Goal: Transaction & Acquisition: Purchase product/service

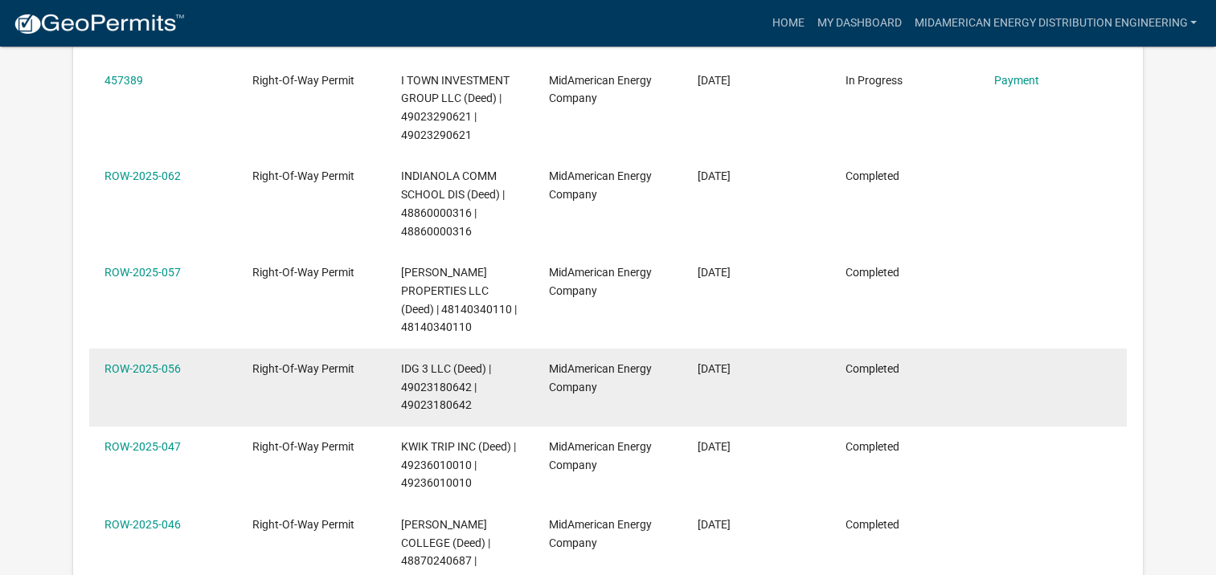
scroll to position [321, 0]
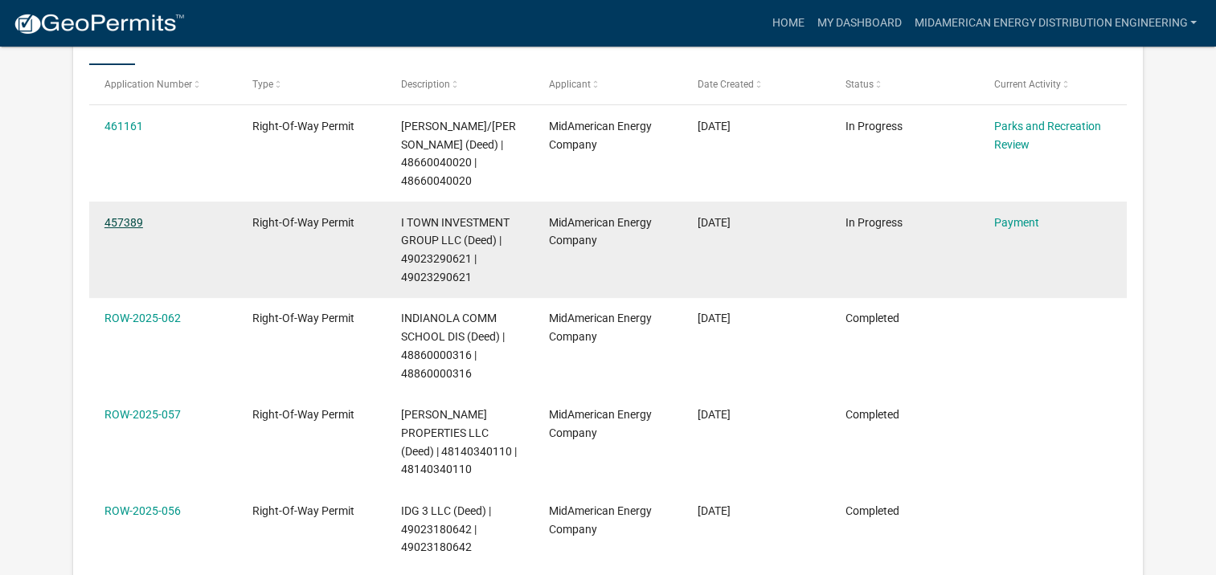
click at [119, 216] on link "457389" at bounding box center [123, 222] width 39 height 13
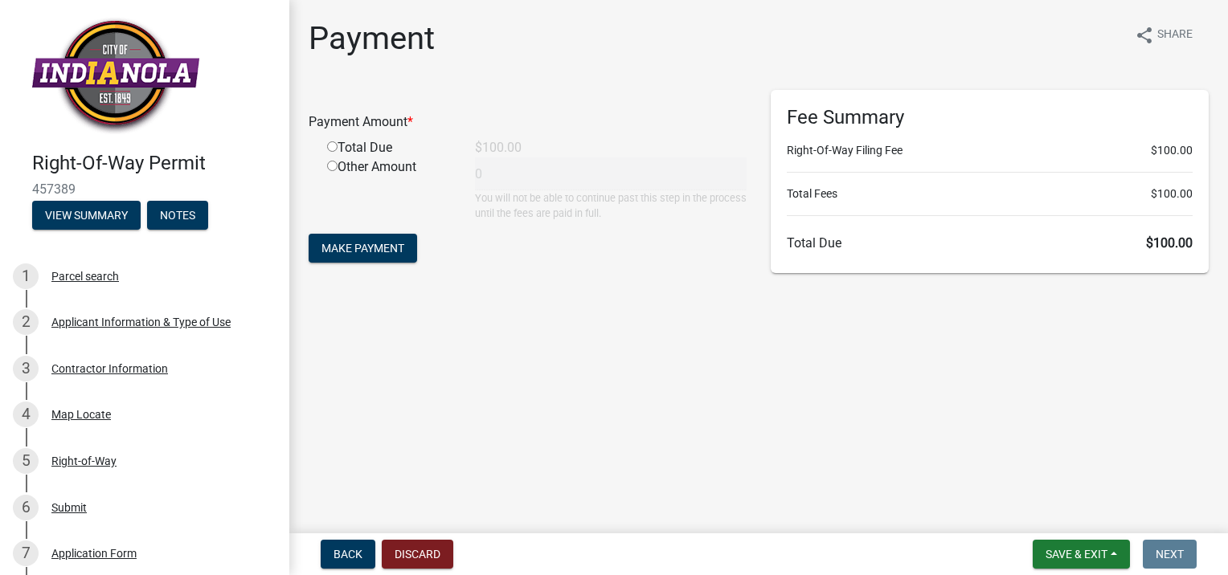
click at [330, 145] on input "radio" at bounding box center [332, 146] width 10 height 10
radio input "true"
type input "100"
click at [362, 245] on span "Make Payment" at bounding box center [362, 248] width 83 height 13
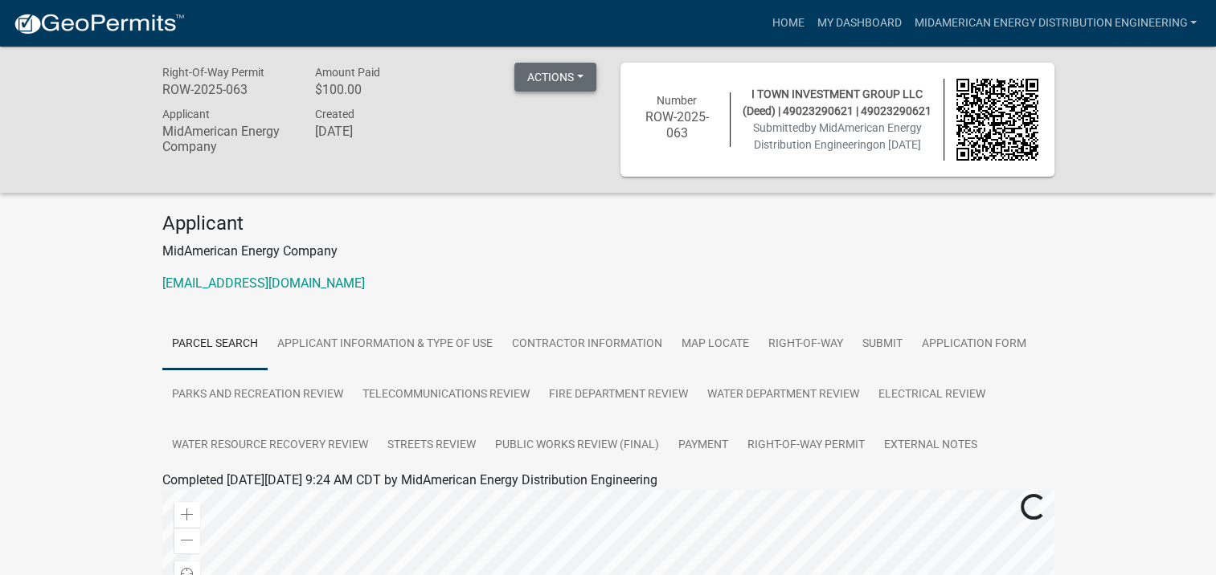
click at [580, 76] on button "Actions" at bounding box center [555, 77] width 82 height 29
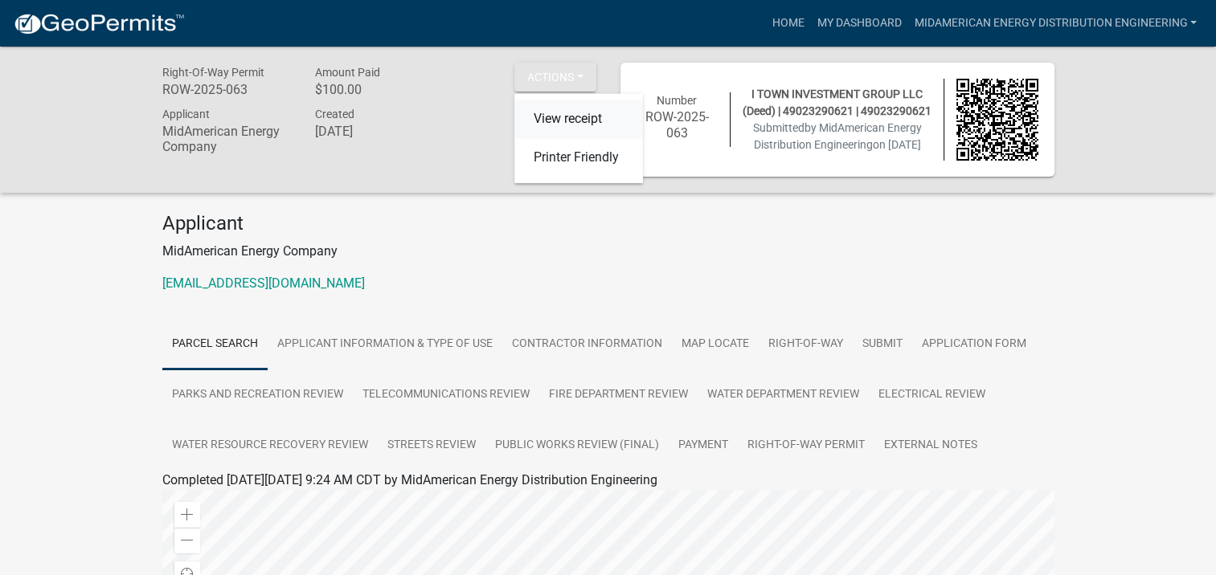
click at [586, 120] on link "View receipt" at bounding box center [578, 119] width 129 height 39
